Goal: Task Accomplishment & Management: Complete application form

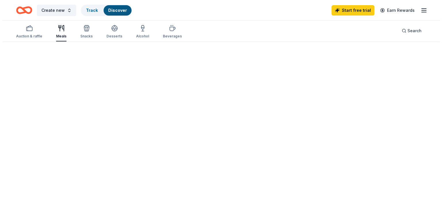
scroll to position [137, 0]
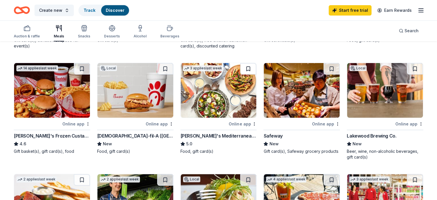
click at [245, 70] on button at bounding box center [248, 69] width 16 height 12
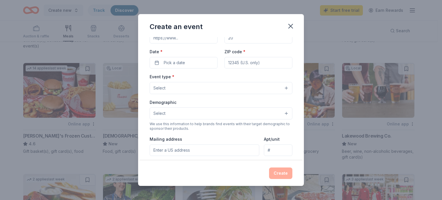
scroll to position [39, 0]
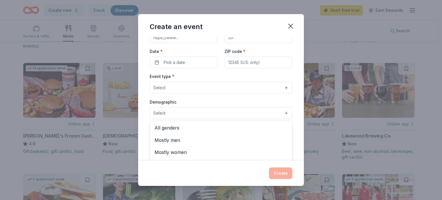
click at [204, 116] on button "Select" at bounding box center [221, 113] width 143 height 12
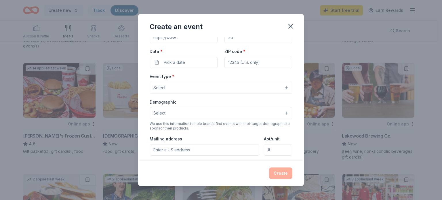
click at [204, 116] on button "Select" at bounding box center [221, 113] width 143 height 12
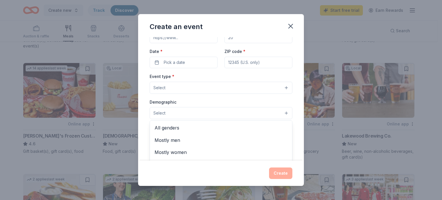
click at [204, 116] on button "Select" at bounding box center [221, 113] width 143 height 12
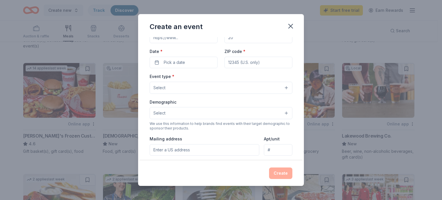
click at [204, 116] on button "Select" at bounding box center [221, 113] width 143 height 12
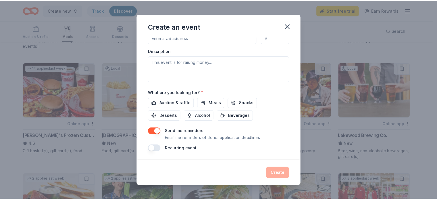
scroll to position [151, 0]
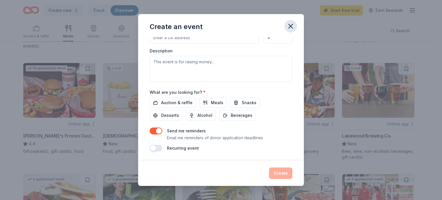
click at [294, 24] on icon "button" at bounding box center [290, 26] width 8 height 8
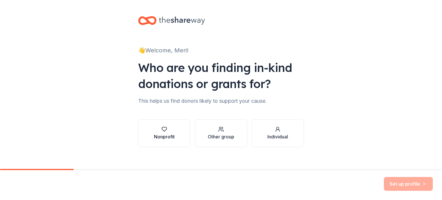
click at [175, 126] on button "Nonprofit" at bounding box center [164, 133] width 52 height 28
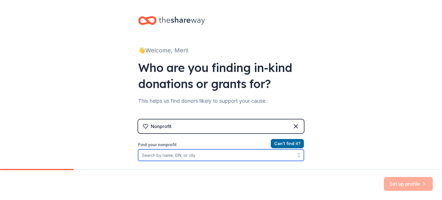
click at [176, 153] on input "Find your nonprofit" at bounding box center [221, 155] width 166 height 12
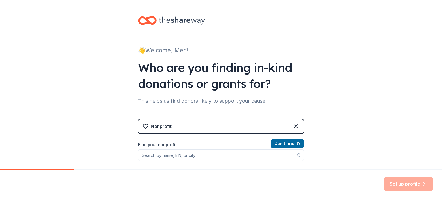
click at [271, 129] on div "Nonprofit" at bounding box center [221, 126] width 166 height 14
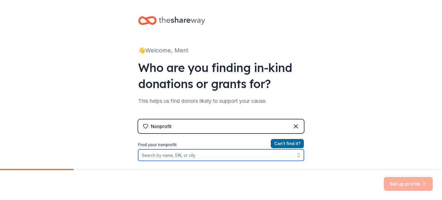
click at [185, 158] on input "Find your nonprofit" at bounding box center [221, 155] width 166 height 12
paste input "[US_EMPLOYER_IDENTIFICATION_NUMBER]"
type input "[US_EMPLOYER_IDENTIFICATION_NUMBER]"
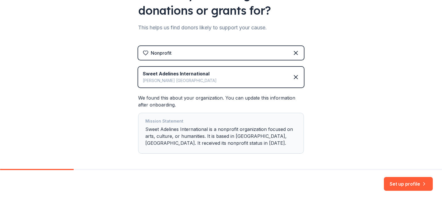
scroll to position [97, 0]
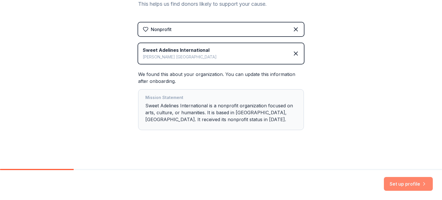
click at [402, 183] on button "Set up profile" at bounding box center [408, 184] width 49 height 14
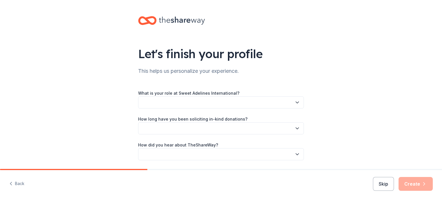
scroll to position [10, 0]
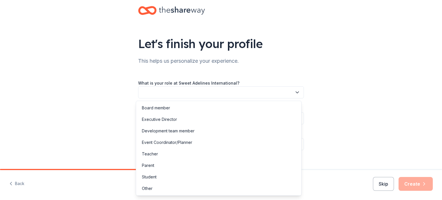
click at [267, 89] on button "button" at bounding box center [221, 92] width 166 height 12
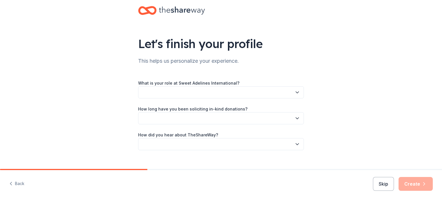
click at [267, 89] on button "button" at bounding box center [221, 92] width 166 height 12
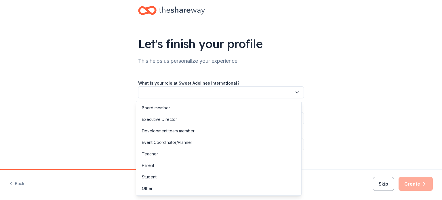
click at [267, 89] on button "button" at bounding box center [221, 92] width 166 height 12
click at [196, 186] on div "Other" at bounding box center [218, 189] width 163 height 12
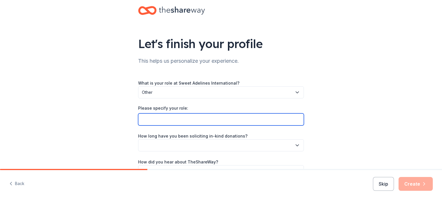
click at [195, 119] on input "Please specify your role:" at bounding box center [221, 119] width 166 height 12
type input "Helper on fundraising team"
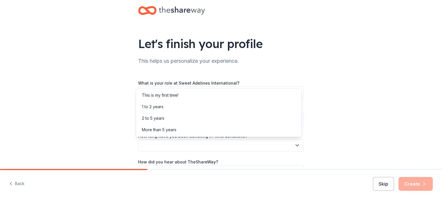
click at [198, 144] on button "button" at bounding box center [221, 145] width 166 height 12
click at [189, 95] on div "This is my first time!" at bounding box center [218, 95] width 163 height 12
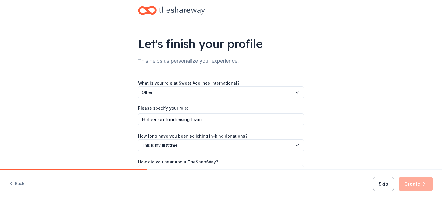
click at [351, 115] on div "Let's finish your profile This helps us personalize your experience. What is yo…" at bounding box center [221, 97] width 442 height 215
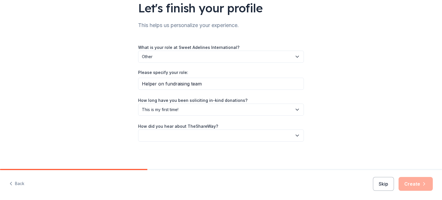
click at [246, 140] on button "button" at bounding box center [221, 135] width 166 height 12
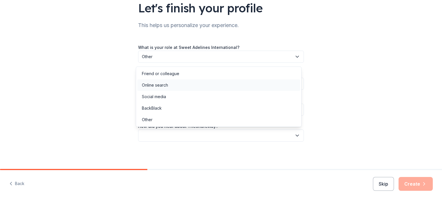
click at [176, 85] on div "Online search" at bounding box center [218, 85] width 163 height 12
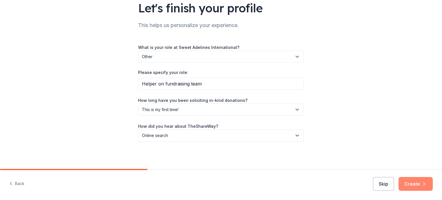
click at [412, 184] on button "Create" at bounding box center [415, 184] width 34 height 14
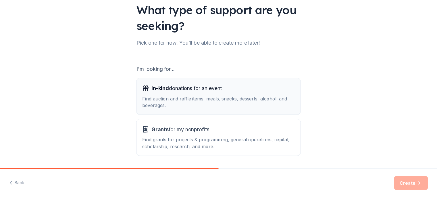
scroll to position [63, 0]
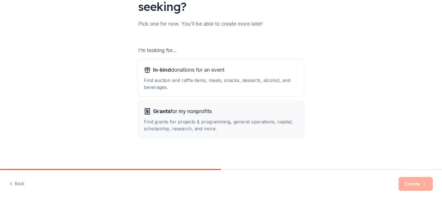
click at [239, 125] on div "Find grants for projects & programming, general operations, capital, scholarshi…" at bounding box center [221, 125] width 154 height 14
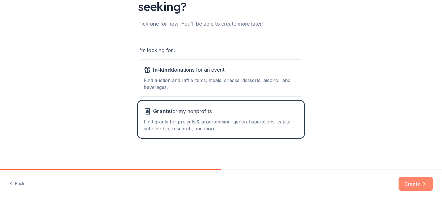
click at [410, 186] on button "Create" at bounding box center [415, 184] width 34 height 14
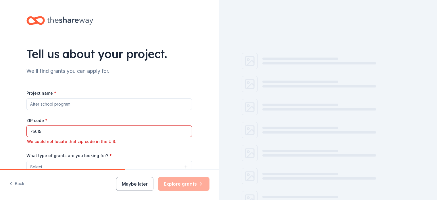
click at [73, 104] on input "Project name *" at bounding box center [109, 104] width 166 height 12
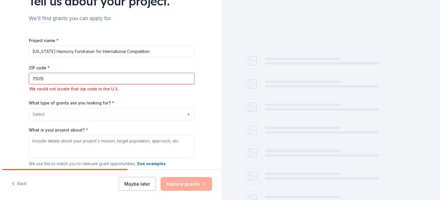
scroll to position [53, 0]
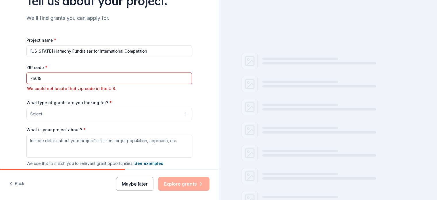
type input "[US_STATE] Harmony Fundraiser for International Competition"
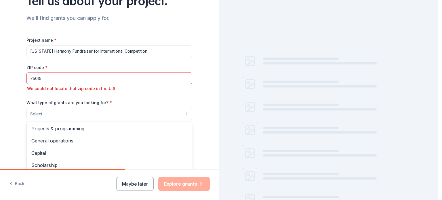
click at [72, 115] on button "Select" at bounding box center [109, 114] width 166 height 12
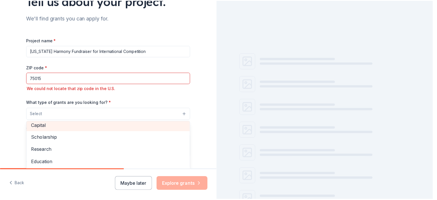
scroll to position [25, 0]
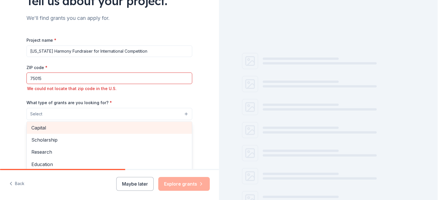
click at [73, 126] on span "Capital" at bounding box center [109, 127] width 156 height 7
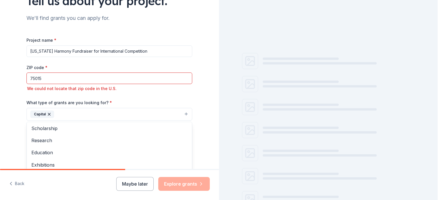
click at [14, 122] on div "Tell us about your project. We'll find grants you can apply for. Project name *…" at bounding box center [109, 89] width 219 height 284
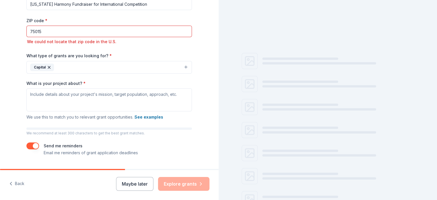
scroll to position [100, 0]
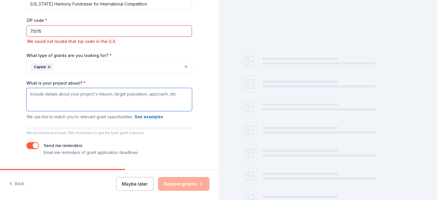
click at [52, 99] on textarea "What is your project about? *" at bounding box center [109, 99] width 166 height 23
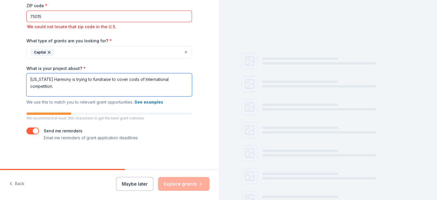
scroll to position [85, 0]
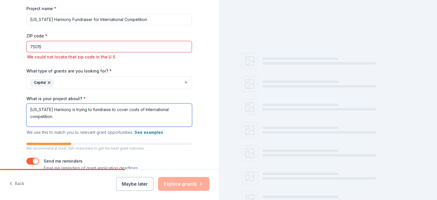
type textarea "[US_STATE] Harmony is trying to fundraise to cover costs of International compe…"
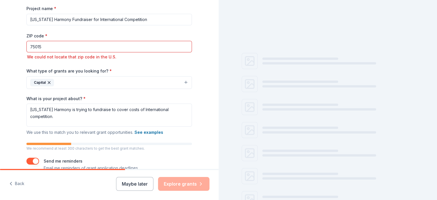
click at [84, 43] on input "75015" at bounding box center [109, 47] width 166 height 12
click at [36, 43] on input "75015" at bounding box center [109, 47] width 166 height 12
click at [42, 45] on input "75015" at bounding box center [109, 47] width 166 height 12
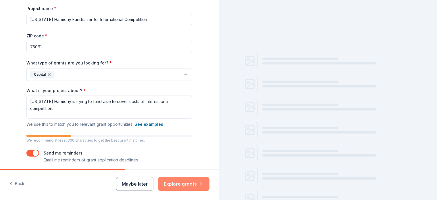
type input "75061"
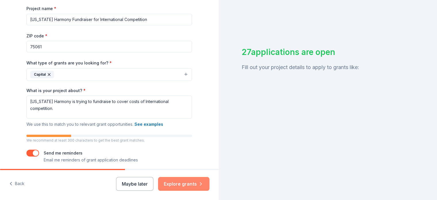
click at [191, 184] on button "Explore grants" at bounding box center [183, 184] width 51 height 14
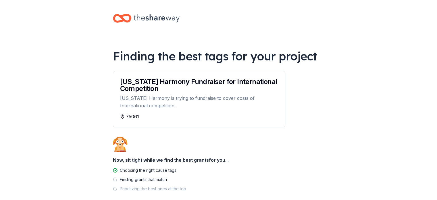
scroll to position [30, 0]
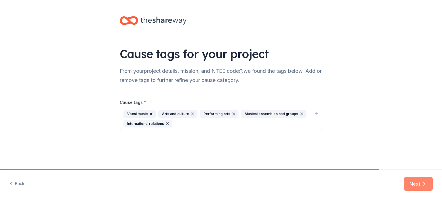
click at [413, 186] on button "Next" at bounding box center [418, 184] width 29 height 14
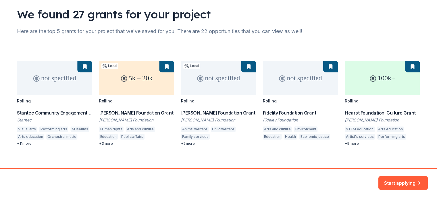
scroll to position [45, 0]
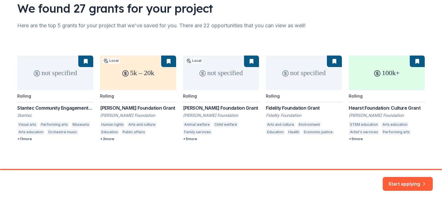
click at [83, 60] on div "not specified Rolling Stantec Community Engagement Grant Stantec Visual arts Pe…" at bounding box center [220, 99] width 407 height 86
click at [392, 180] on button "Start applying" at bounding box center [408, 183] width 50 height 14
click at [394, 182] on div "Start applying" at bounding box center [408, 184] width 50 height 14
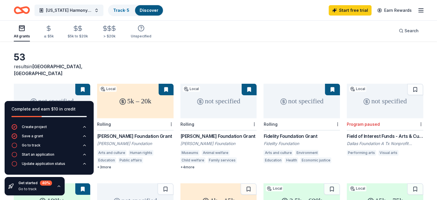
scroll to position [24, 0]
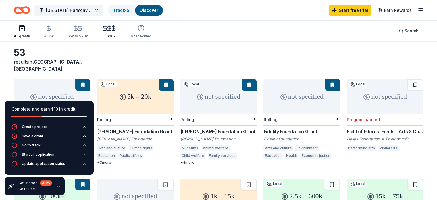
click at [117, 35] on div "> $20k" at bounding box center [109, 36] width 15 height 5
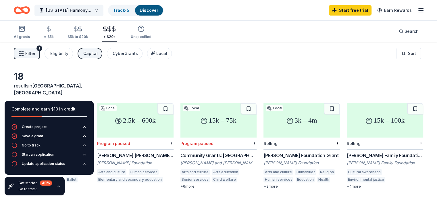
click at [76, 180] on div "Complete and earn $10 in credit Create project Save a grant Go to track Start a…" at bounding box center [49, 148] width 98 height 104
click at [41, 190] on div "Go to track" at bounding box center [35, 189] width 34 height 5
click at [60, 186] on icon "button" at bounding box center [59, 186] width 5 height 5
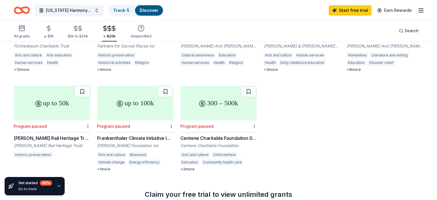
scroll to position [316, 0]
click at [86, 85] on button at bounding box center [82, 91] width 16 height 12
click at [171, 85] on button at bounding box center [166, 91] width 16 height 12
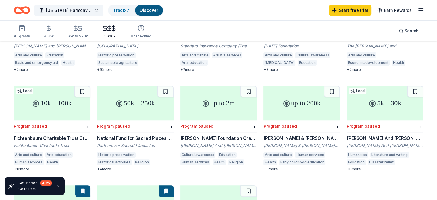
scroll to position [215, 0]
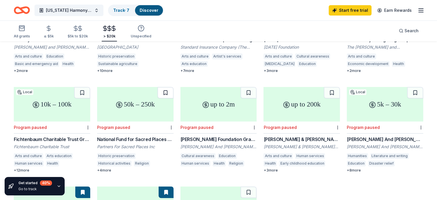
click at [166, 87] on button at bounding box center [166, 93] width 16 height 12
click at [247, 87] on button at bounding box center [249, 93] width 16 height 12
click at [326, 87] on button at bounding box center [332, 93] width 16 height 12
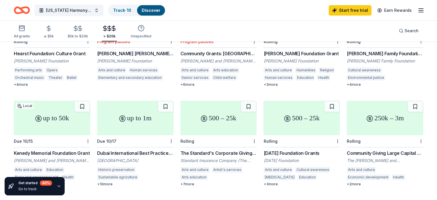
scroll to position [101, 0]
click at [88, 101] on button at bounding box center [82, 107] width 16 height 12
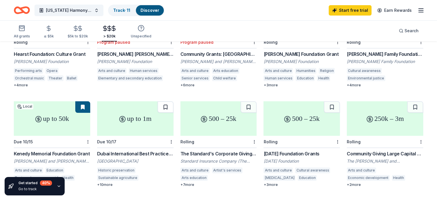
click at [166, 101] on button at bounding box center [166, 107] width 16 height 12
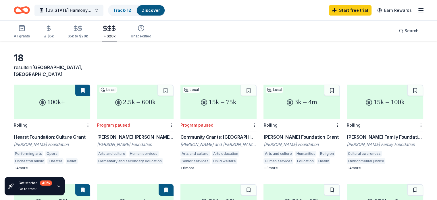
scroll to position [18, 0]
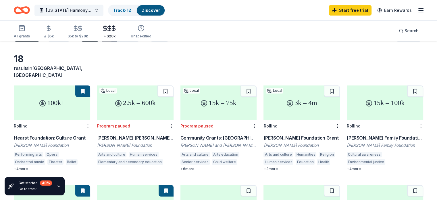
click at [169, 85] on button at bounding box center [166, 91] width 16 height 12
click at [248, 85] on button at bounding box center [249, 91] width 16 height 12
click at [408, 85] on button at bounding box center [416, 91] width 16 height 12
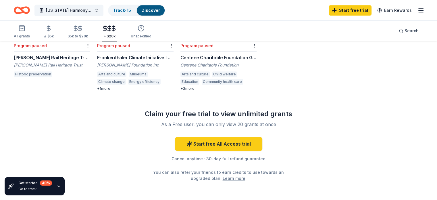
scroll to position [419, 0]
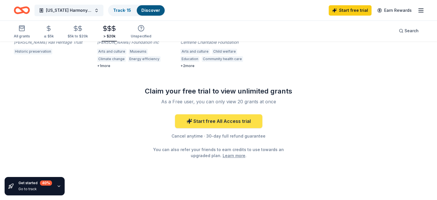
click at [248, 115] on link "Start free All Access trial" at bounding box center [218, 121] width 87 height 14
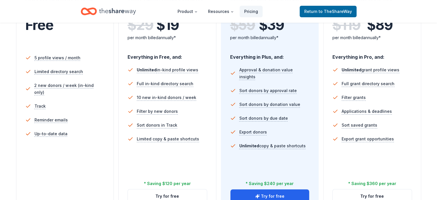
scroll to position [160, 0]
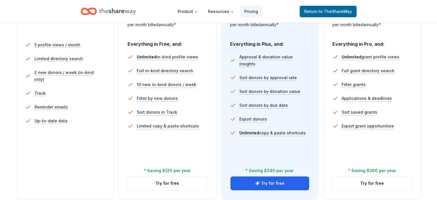
click at [77, 167] on div "Free Current Come see what we're all about. Free 5 profile views / month Limite…" at bounding box center [65, 82] width 98 height 236
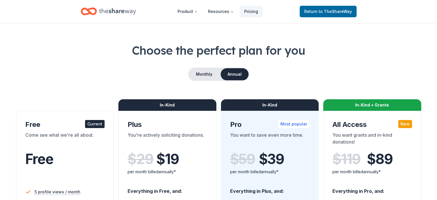
scroll to position [12, 0]
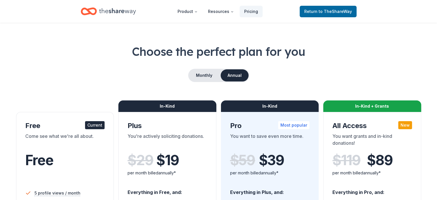
click at [95, 124] on div "Current" at bounding box center [95, 125] width 20 height 8
click at [98, 124] on div "Current" at bounding box center [95, 125] width 20 height 8
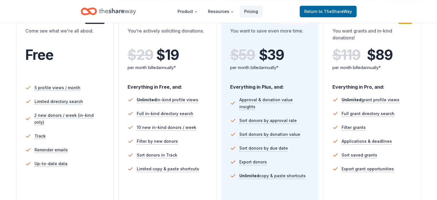
scroll to position [117, 0]
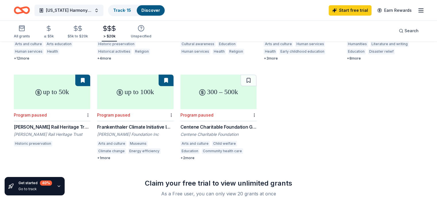
scroll to position [326, 0]
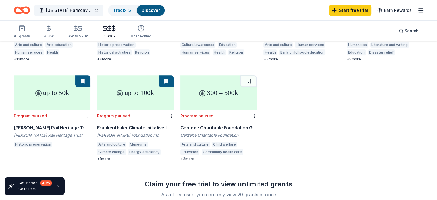
click at [173, 76] on button at bounding box center [166, 81] width 15 height 12
click at [166, 76] on button at bounding box center [166, 81] width 15 height 12
click at [89, 75] on button at bounding box center [82, 81] width 15 height 12
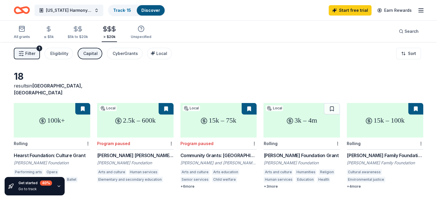
click at [246, 104] on button at bounding box center [249, 109] width 15 height 12
click at [165, 103] on button at bounding box center [166, 109] width 15 height 12
click at [90, 105] on button at bounding box center [82, 109] width 15 height 12
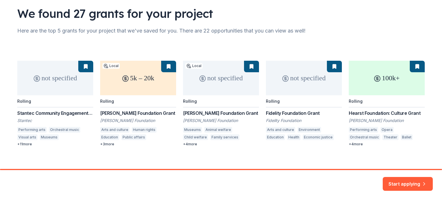
scroll to position [40, 0]
